Goal: Transaction & Acquisition: Purchase product/service

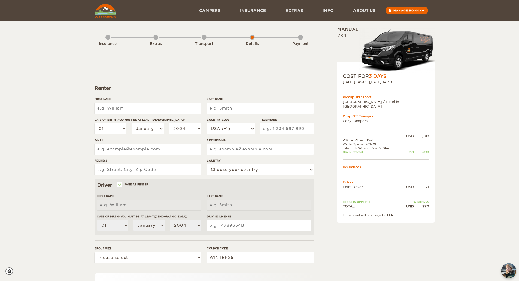
click at [114, 105] on input "First Name" at bounding box center [148, 108] width 107 height 11
type input "Jonathan"
type input "SCHAEFER"
type input "2069634431"
type input "jonathan.d.schaefer@gmail.com"
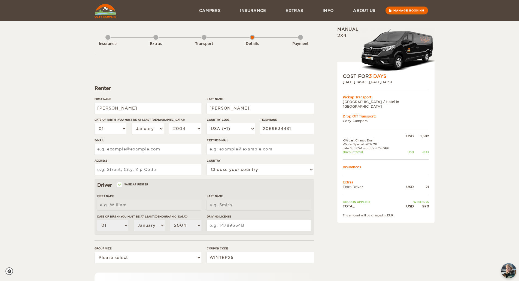
type input "jonathan.d.schaefer@gmail.com"
type input "12106 NE 190TH ST"
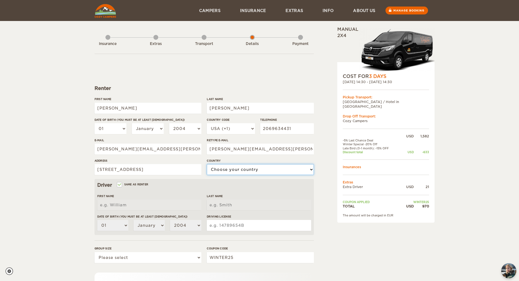
select select "222"
type input "Jonathan"
type input "SCHAEFER"
click at [230, 107] on input "SCHAEFER" at bounding box center [260, 108] width 107 height 11
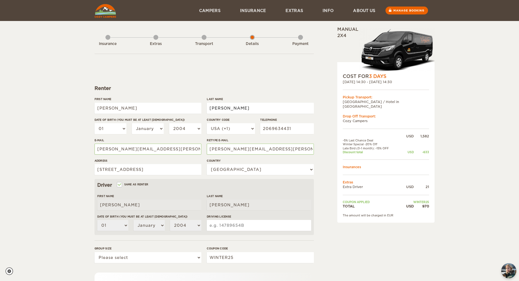
click at [230, 107] on input "SCHAEFER" at bounding box center [260, 108] width 107 height 11
type input "Schaefer"
click at [102, 132] on select "01 02 03 04 05 06 07 08 09 10 11 12 13 14 15 16 17 18 19 20 21 22 23 24 25 26 2…" at bounding box center [111, 128] width 32 height 11
select select "07"
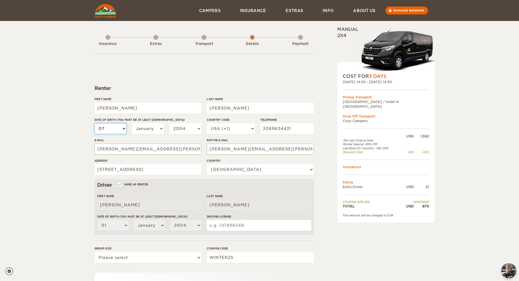
click at [95, 123] on select "01 02 03 04 05 06 07 08 09 10 11 12 13 14 15 16 17 18 19 20 21 22 23 24 25 26 2…" at bounding box center [111, 128] width 32 height 11
select select "07"
click at [142, 129] on select "January February March April May June July August September October November De…" at bounding box center [148, 128] width 32 height 11
select select "07"
click at [132, 123] on select "January February March April May June July August September October November De…" at bounding box center [148, 128] width 32 height 11
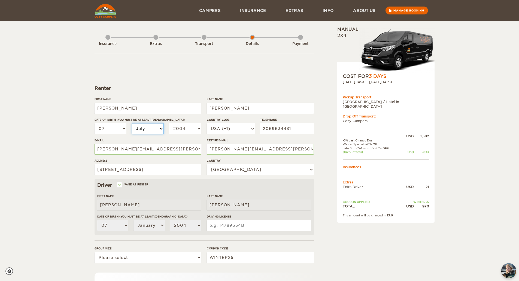
select select "07"
drag, startPoint x: 106, startPoint y: 131, endPoint x: 75, endPoint y: 132, distance: 31.3
click at [75, 132] on div "Expand Collapse Total 970 USD Manual 2x4 COST FOR 3 Days 25. Aug 2025 14:30 - 2…" at bounding box center [259, 177] width 519 height 354
select select "05"
click at [95, 123] on select "01 02 03 04 05 06 07 08 09 10 11 12 13 14 15 16 17 18 19 20 21 22 23 24 25 26 2…" at bounding box center [111, 128] width 32 height 11
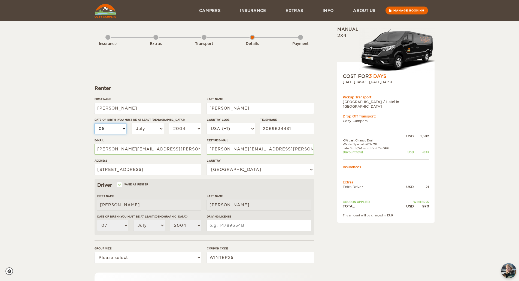
select select "05"
click at [182, 126] on select "2004 2003 2002 2001 2000 1999 1998 1997 1996 1995 1994 1993 1992 1991 1990 1989…" at bounding box center [185, 128] width 32 height 11
select select "1999"
click at [169, 123] on select "2004 2003 2002 2001 2000 1999 1998 1997 1996 1995 1994 1993 1992 1991 1990 1989…" at bounding box center [185, 128] width 32 height 11
select select "1999"
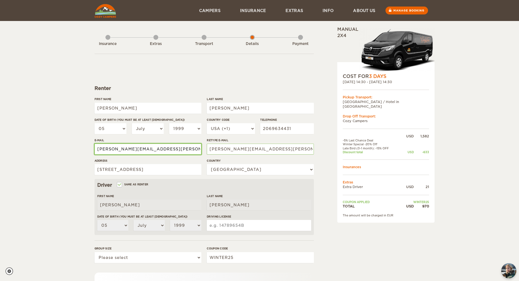
click at [152, 149] on input "jonathan.d.schaefer@gmail.com" at bounding box center [148, 149] width 107 height 11
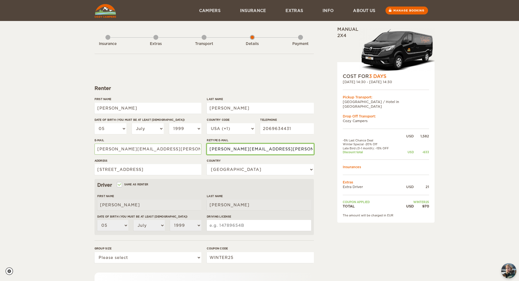
click at [218, 144] on input "jonathan.d.schaefer@gmail.com" at bounding box center [260, 149] width 107 height 11
click at [164, 164] on input "12106 NE 190TH ST" at bounding box center [148, 169] width 107 height 11
click at [171, 170] on input "12106 NE 190TH ST UNIT C BOTHELL, WA 98011" at bounding box center [148, 169] width 107 height 11
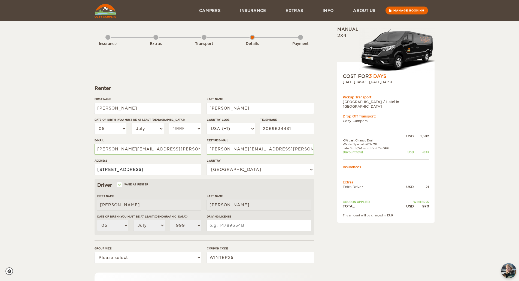
drag, startPoint x: 146, startPoint y: 170, endPoint x: 94, endPoint y: 167, distance: 51.9
click at [94, 167] on div "Expand Collapse Total 970 USD Manual 2x4 COST FOR 3 Days 25. Aug 2025 14:30 - 2…" at bounding box center [259, 187] width 337 height 322
click at [109, 167] on input "12106 NE 190TH ST UNIT C BOTHELL, WA 98011" at bounding box center [148, 169] width 107 height 11
click at [140, 169] on input "12106 NE 190TH ST UNIT C BOTHELL, WA 98011" at bounding box center [148, 169] width 107 height 11
drag, startPoint x: 163, startPoint y: 169, endPoint x: 179, endPoint y: 169, distance: 16.1
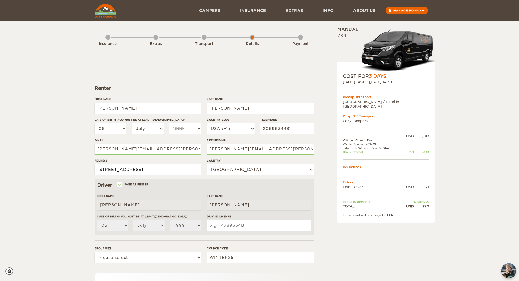
click at [182, 167] on input "12106 NE 190TH ST UNIT C BOTHELL, WA 98011" at bounding box center [148, 169] width 107 height 11
click at [172, 171] on input "12106 NE 190TH ST UNIT C BOTHELL, WA 98011" at bounding box center [148, 169] width 107 height 11
click at [148, 169] on input "12106 NE 190TH ST UNIT C BOTHELL, WA 98011" at bounding box center [148, 169] width 107 height 11
drag, startPoint x: 176, startPoint y: 170, endPoint x: 197, endPoint y: 170, distance: 20.7
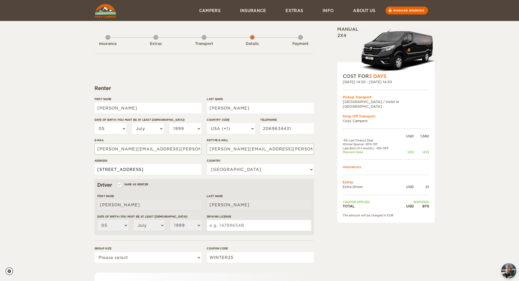
click at [204, 170] on div "First Name Jonathan Last Name Schaefer Date of birth (You must be at least 20 y…" at bounding box center [204, 138] width 219 height 82
click at [196, 170] on input "12106 NE 190TH ST UNIT C BOTHELL, WA 98011" at bounding box center [148, 169] width 107 height 11
type input "12106 NE 190TH ST UNIT C BOTHELL, WA 98011"
click at [333, 173] on div "Expand Collapse Total 970 USD Manual 2x4 COST FOR 3 Days 25. Aug 2025 14:30 - 2…" at bounding box center [371, 187] width 105 height 322
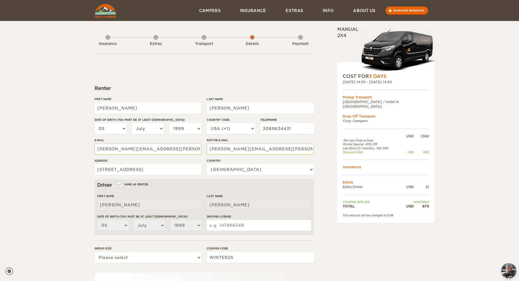
click at [233, 225] on input "Driving License" at bounding box center [259, 225] width 104 height 11
type input "WDLB6RRBJ73B"
click at [305, 212] on div "Last Name Schaefer" at bounding box center [259, 204] width 104 height 20
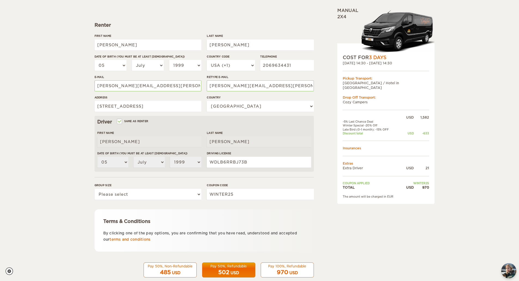
scroll to position [73, 0]
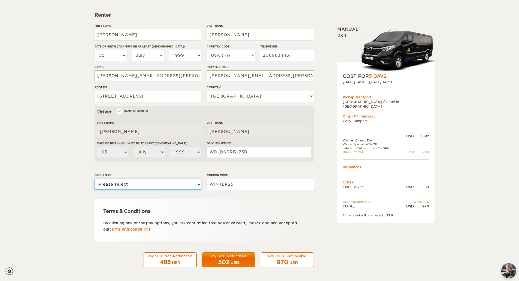
click at [150, 182] on select "Please select 1 2 3" at bounding box center [148, 184] width 107 height 11
click at [146, 186] on select "Please select 1 2 3" at bounding box center [148, 184] width 107 height 11
select select "2"
click at [95, 179] on select "Please select 1 2 3" at bounding box center [148, 184] width 107 height 11
click at [333, 199] on div "Expand Collapse Total 970 USD Manual 2x4 COST FOR 3 Days 25. Aug 2025 14:30 - 2…" at bounding box center [371, 114] width 105 height 322
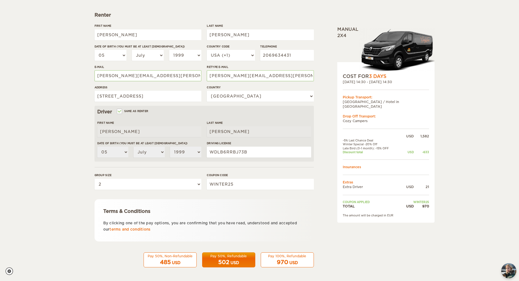
click at [327, 225] on div "Expand Collapse Total 970 USD Manual 2x4 COST FOR 3 Days 25. Aug 2025 14:30 - 2…" at bounding box center [371, 114] width 105 height 322
click at [357, 114] on div "Drop Off Transport:" at bounding box center [386, 116] width 86 height 5
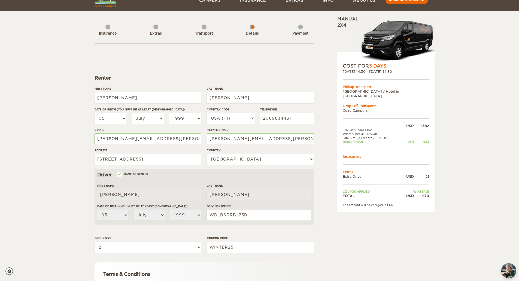
scroll to position [0, 0]
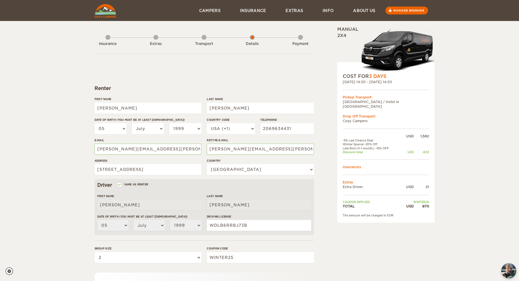
click at [204, 41] on div "Transport" at bounding box center [204, 43] width 5 height 22
click at [204, 38] on div "Transport" at bounding box center [204, 43] width 5 height 22
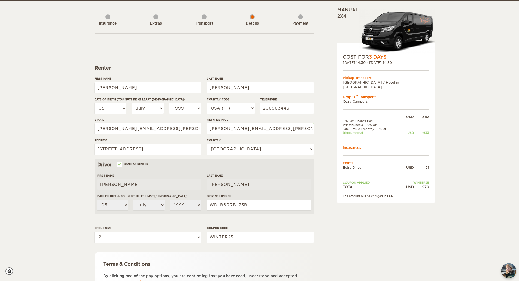
scroll to position [73, 0]
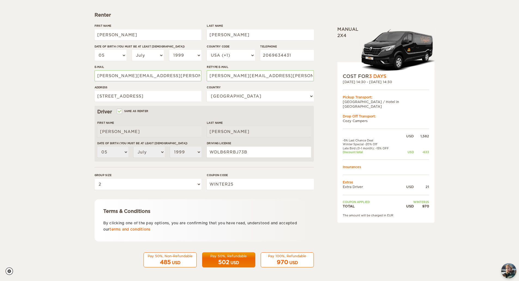
click at [246, 261] on div "502 USD" at bounding box center [229, 262] width 46 height 8
click at [292, 263] on div "USD" at bounding box center [293, 262] width 8 height 5
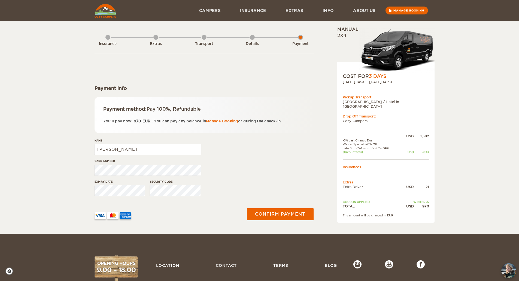
click at [303, 25] on div at bounding box center [259, 15] width 519 height 21
click at [158, 124] on div "Payment method: Pay 100%, Refundable You'll pay now: 970 EUR . You can pay any …" at bounding box center [204, 115] width 219 height 36
click at [280, 214] on button "Confirm payment" at bounding box center [280, 214] width 69 height 12
click at [140, 149] on input "[PERSON_NAME]" at bounding box center [148, 149] width 107 height 11
type input "Jonathan D Schaefer"
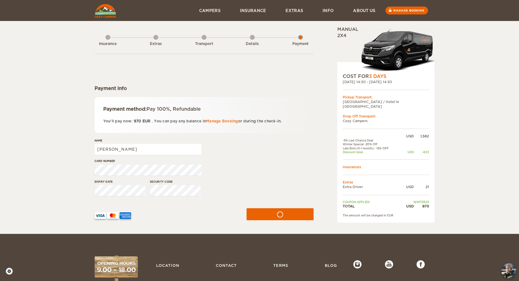
click at [258, 145] on div "Name Jonathan D Schaefer" at bounding box center [204, 148] width 219 height 20
click at [266, 214] on button "submit" at bounding box center [280, 214] width 69 height 12
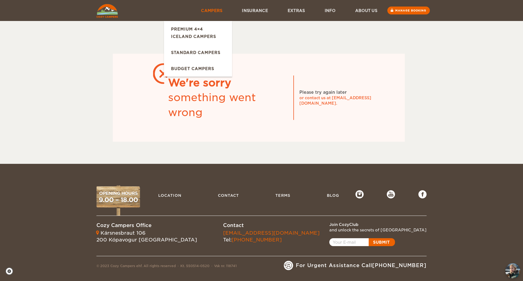
click at [226, 9] on link "Campers" at bounding box center [211, 10] width 41 height 21
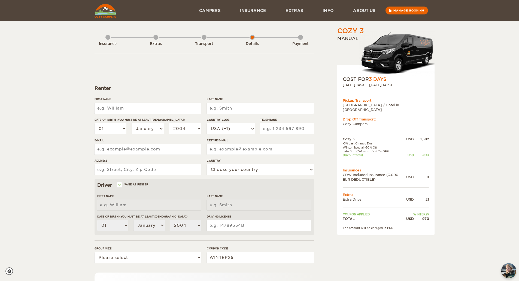
click at [127, 104] on input "First Name" at bounding box center [148, 108] width 107 height 11
type input "[PERSON_NAME]"
type input "Schaefer"
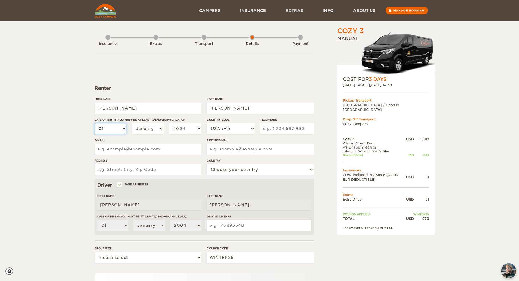
click at [109, 131] on select "01 02 03 04 05 06 07 08 09 10 11 12 13 14 15 16 17 18 19 20 21 22 23 24 25 26 2…" at bounding box center [111, 128] width 32 height 11
select select "05"
click at [95, 123] on select "01 02 03 04 05 06 07 08 09 10 11 12 13 14 15 16 17 18 19 20 21 22 23 24 25 26 2…" at bounding box center [111, 128] width 32 height 11
select select "05"
click at [145, 129] on select "January February March April May June July August September October November De…" at bounding box center [148, 128] width 32 height 11
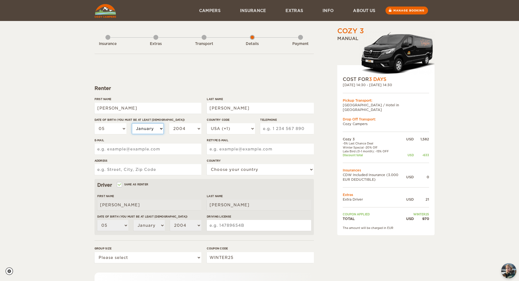
select select "07"
click at [132, 123] on select "January February March April May June July August September October November De…" at bounding box center [148, 128] width 32 height 11
select select "07"
click at [192, 130] on select "2004 2003 2002 2001 2000 1999 1998 1997 1996 1995 1994 1993 1992 1991 1990 1989…" at bounding box center [185, 128] width 32 height 11
select select "1999"
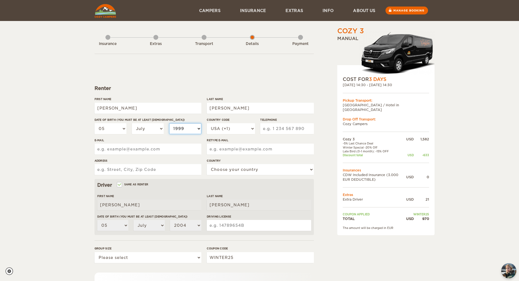
click at [169, 123] on select "2004 2003 2002 2001 2000 1999 1998 1997 1996 1995 1994 1993 1992 1991 1990 1989…" at bounding box center [185, 128] width 32 height 11
select select "1999"
click at [289, 131] on input "Telephone" at bounding box center [286, 128] width 53 height 11
type input "2069634431"
click at [310, 118] on label"] "Telephone" at bounding box center [286, 120] width 53 height 4
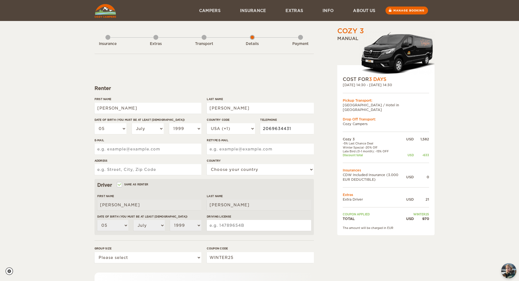
click at [310, 123] on input "2069634431" at bounding box center [286, 128] width 53 height 11
click at [119, 147] on input "E-mail" at bounding box center [148, 149] width 107 height 11
type input "jonathan.d.schaefer@gmail.com"
type input "12106 NE 190TH ST"
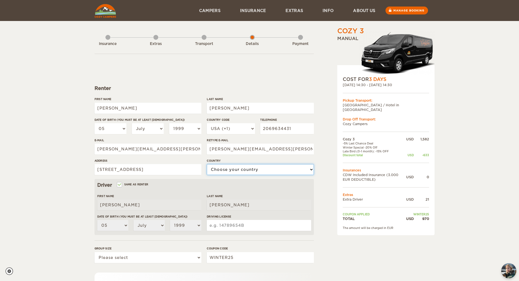
select select "222"
click at [316, 138] on div "Cozy 3 Expand Collapse Total 970 USD Manual COST FOR 3 Days 25. Aug 2025 14:30 …" at bounding box center [260, 187] width 330 height 322
click at [164, 167] on input "12106 NE 190TH ST" at bounding box center [148, 169] width 107 height 11
type input "12106 NE 190TH ST UNIT C BOTHELL, WA 98011"
click at [73, 176] on div "Cozy 3 Expand Collapse Total 970 USD Manual COST FOR 3 Days 25. Aug 2025 14:30 …" at bounding box center [259, 177] width 519 height 354
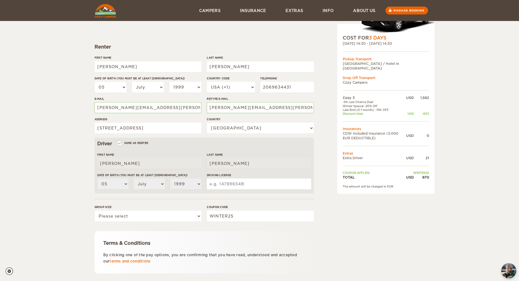
scroll to position [55, 0]
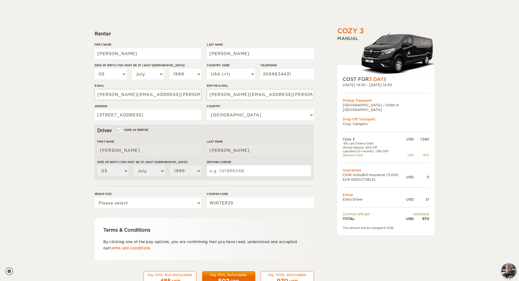
click at [246, 170] on input "Driving License" at bounding box center [259, 170] width 104 height 11
type input "WDLB6RRBJ73B"
click at [190, 187] on form "Renter First Name Jonathan Last Name Schaefer Date of birth (You must be at lea…" at bounding box center [204, 142] width 219 height 287
click at [180, 199] on select "Please select 1 2 3" at bounding box center [148, 203] width 107 height 11
select select "2"
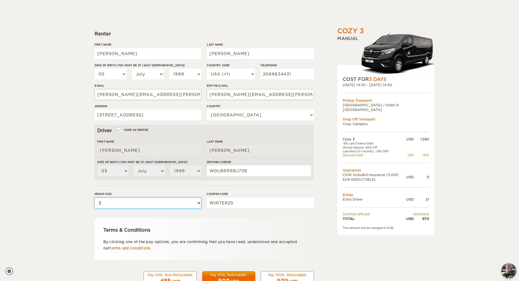
click at [95, 198] on select "Please select 1 2 3" at bounding box center [148, 203] width 107 height 11
click at [333, 203] on div "Cozy 3 Expand Collapse Total 970 USD Manual COST FOR 3 Days 25. Aug 2025 14:30 …" at bounding box center [371, 133] width 105 height 322
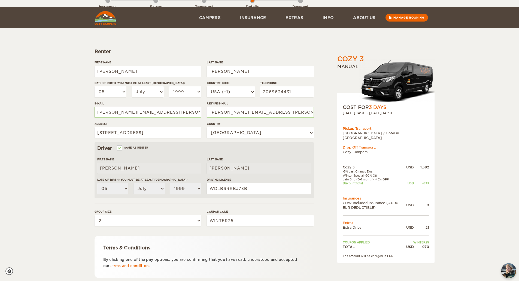
scroll to position [73, 0]
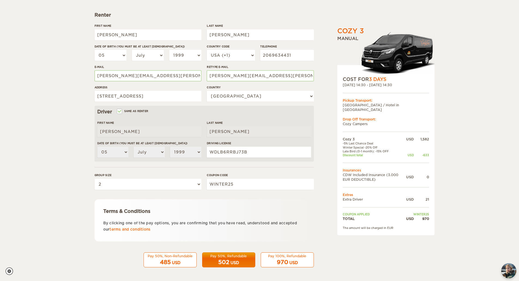
click at [285, 257] on div "Pay 100%, Refundable" at bounding box center [287, 256] width 46 height 5
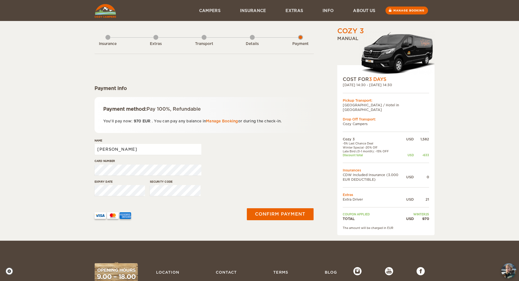
click at [125, 150] on input "[PERSON_NAME]" at bounding box center [148, 149] width 107 height 11
type input "[PERSON_NAME]"
click at [298, 216] on button "Confirm payment" at bounding box center [280, 214] width 69 height 12
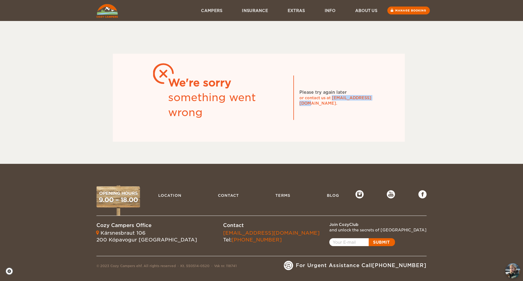
drag, startPoint x: 374, startPoint y: 101, endPoint x: 332, endPoint y: 100, distance: 42.0
click at [332, 100] on div "or contact us at [EMAIL_ADDRESS][DOMAIN_NAME]." at bounding box center [340, 100] width 82 height 11
copy div "[EMAIL_ADDRESS][DOMAIN_NAME]"
